Goal: Task Accomplishment & Management: Use online tool/utility

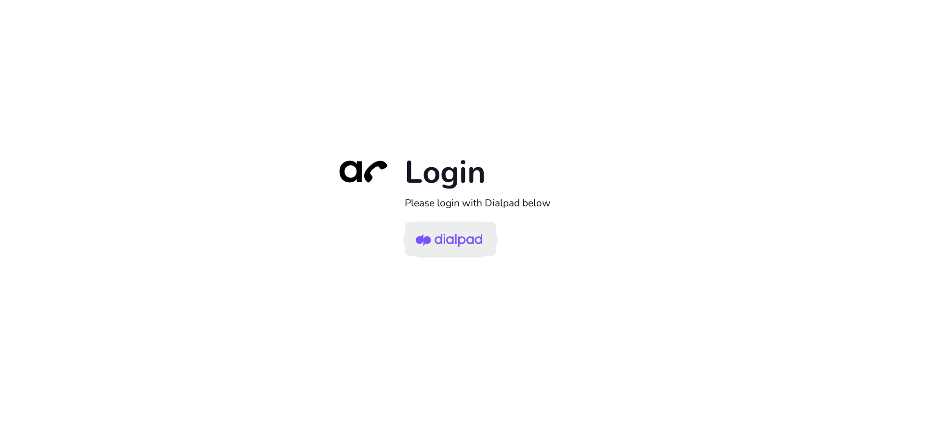
click at [457, 237] on img at bounding box center [449, 239] width 66 height 31
click at [450, 226] on img at bounding box center [449, 239] width 66 height 31
